Goal: Check status

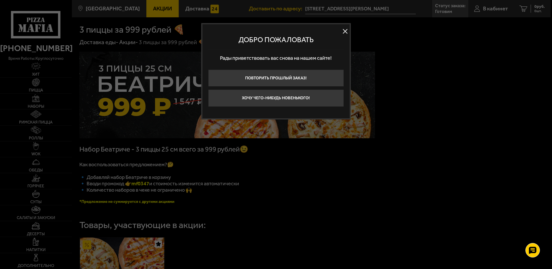
click at [343, 30] on button at bounding box center [345, 31] width 9 height 9
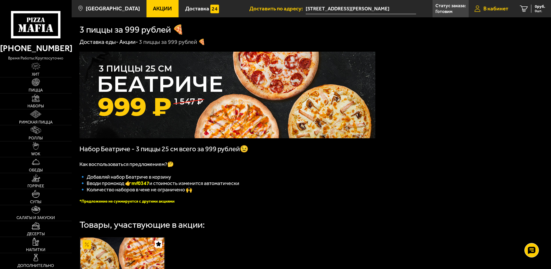
click at [486, 9] on span "В кабинет" at bounding box center [495, 8] width 25 height 5
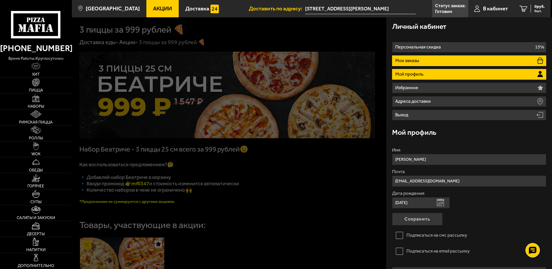
click at [432, 62] on li "Мои заказы" at bounding box center [469, 60] width 154 height 11
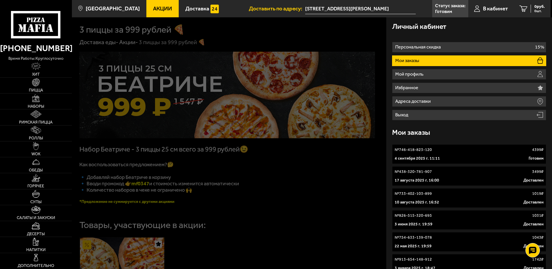
click at [471, 154] on link "№ 746-418-823-120 4399 ₽ 4 сентября 2025 г. 11:11 [PERSON_NAME]" at bounding box center [469, 154] width 154 height 20
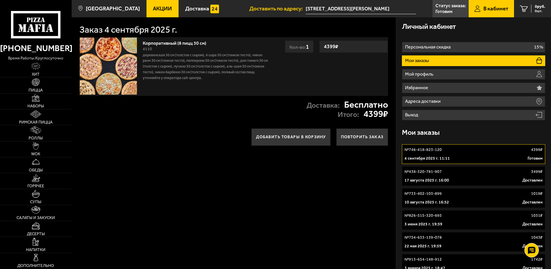
click at [496, 154] on link "№ 746-418-823-120 4399 ₽ 4 сентября 2025 г. 11:11 [PERSON_NAME]" at bounding box center [474, 154] width 144 height 20
click at [538, 155] on link "№ 746-418-823-120 4399 ₽ 4 сентября 2025 г. 11:11 [PERSON_NAME]" at bounding box center [474, 154] width 144 height 20
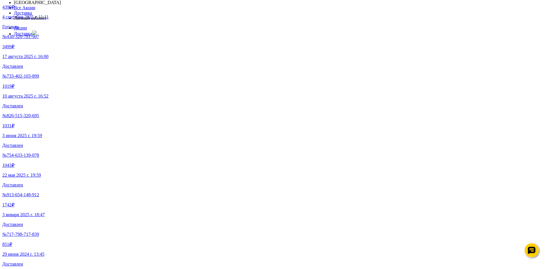
scroll to position [922, 0]
